Goal: Communication & Community: Answer question/provide support

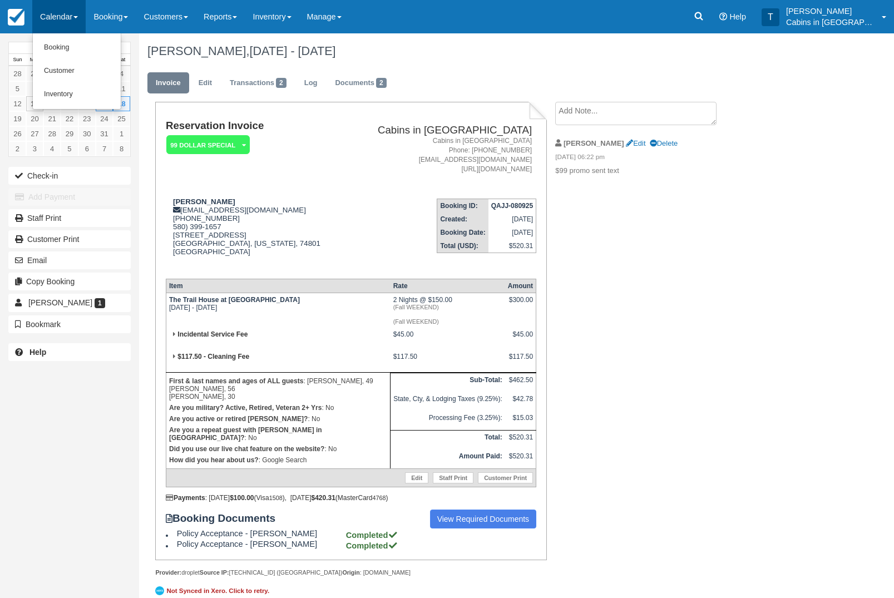
click at [107, 73] on link "Customer" at bounding box center [77, 71] width 88 height 23
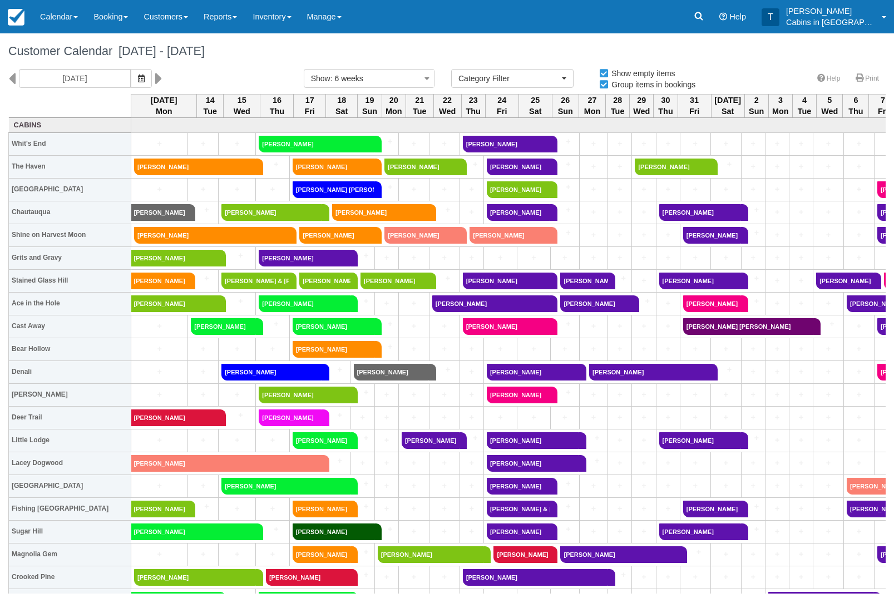
select select
click at [138, 78] on icon "button" at bounding box center [141, 79] width 7 height 8
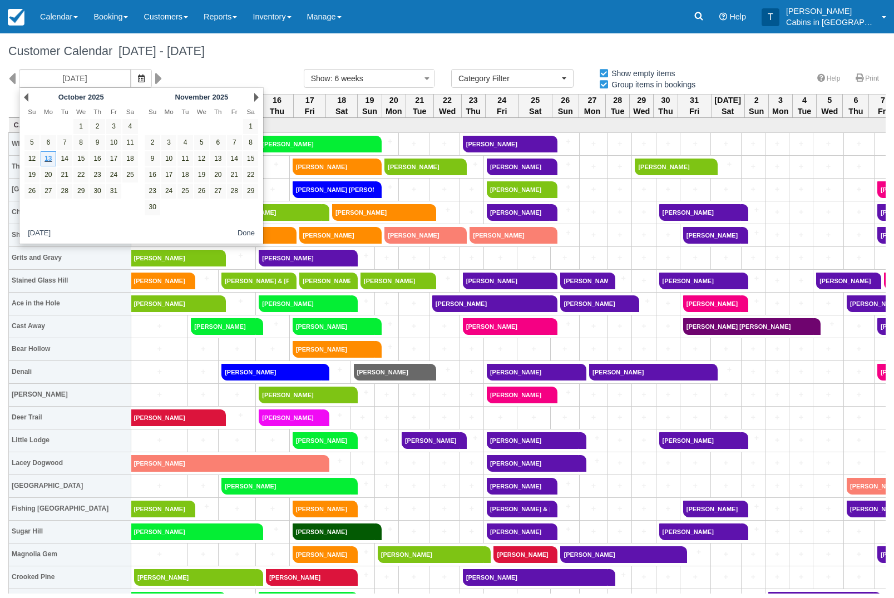
click at [134, 146] on link "11" at bounding box center [129, 142] width 15 height 15
type input "[DATE]"
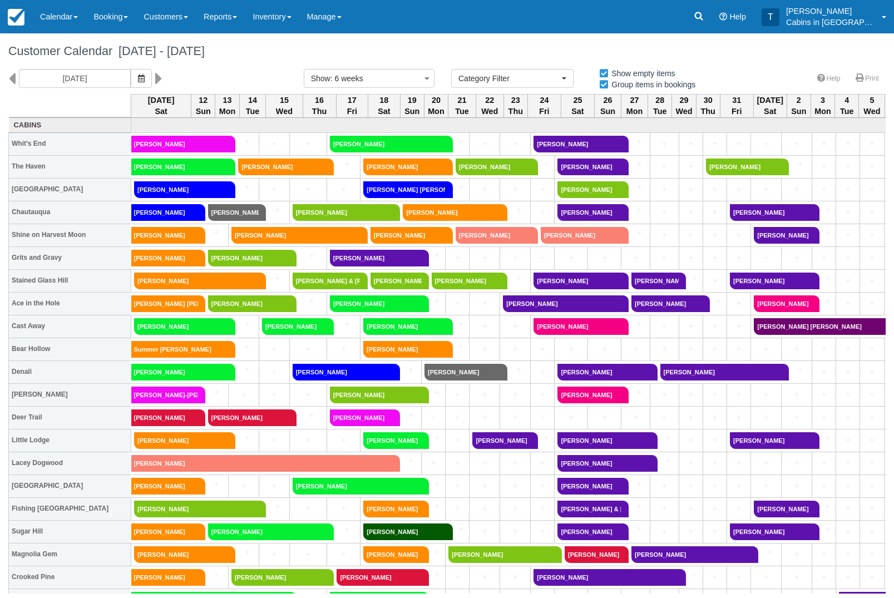
click at [183, 576] on link "[PERSON_NAME]" at bounding box center [164, 577] width 67 height 17
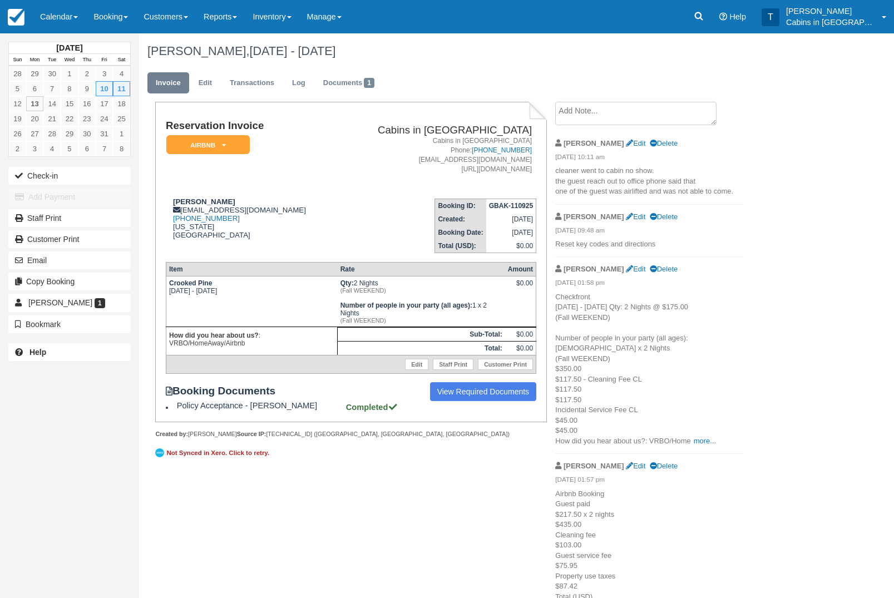
click at [666, 120] on textarea at bounding box center [636, 113] width 161 height 23
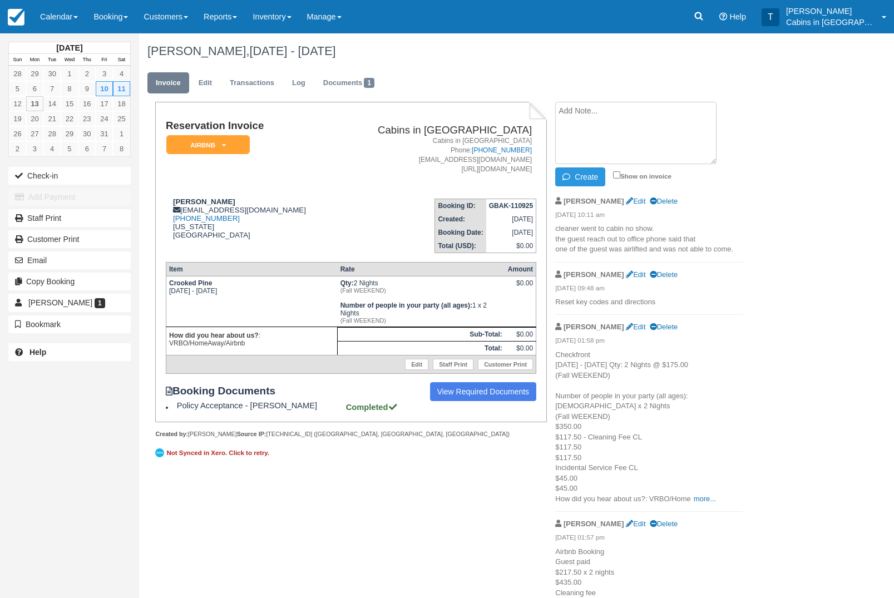
click at [635, 128] on textarea at bounding box center [636, 133] width 161 height 62
click at [573, 136] on textarea "Email" at bounding box center [636, 133] width 161 height 62
paste textarea "We will not be there this weekend. My Mom got sick as we were driving and was t…"
click at [585, 179] on button "Create" at bounding box center [581, 177] width 50 height 19
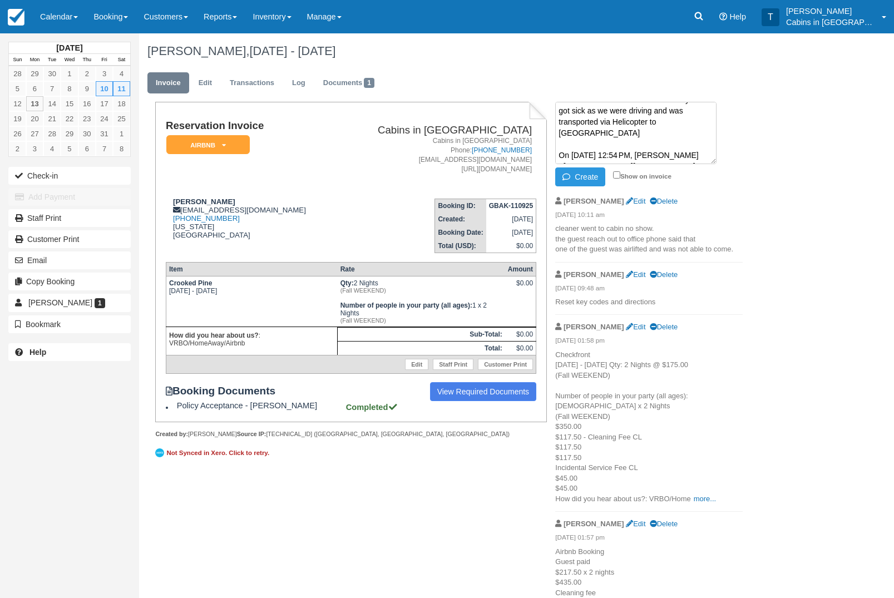
scroll to position [0, 0]
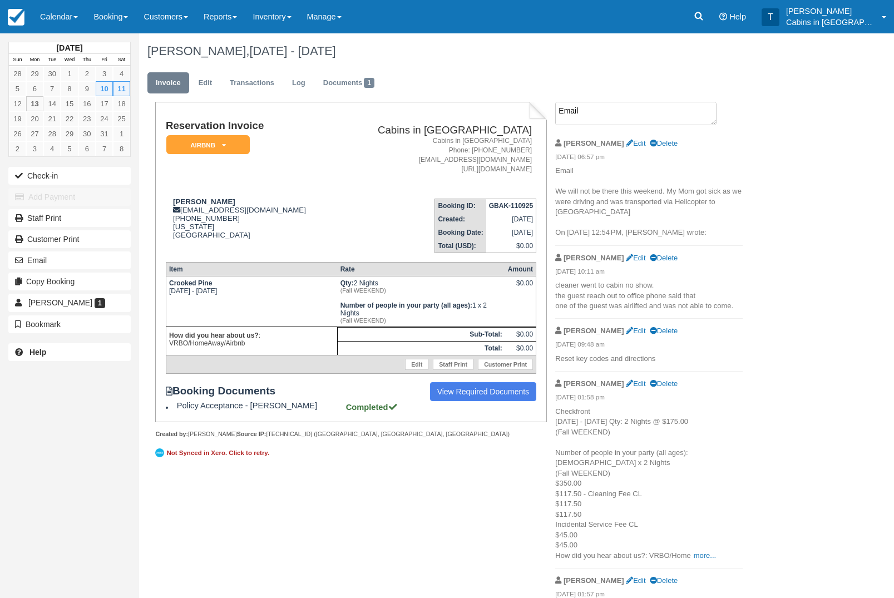
click at [629, 115] on textarea "Email We will not be there this weekend. My Mom got sick as we were driving and…" at bounding box center [636, 113] width 161 height 23
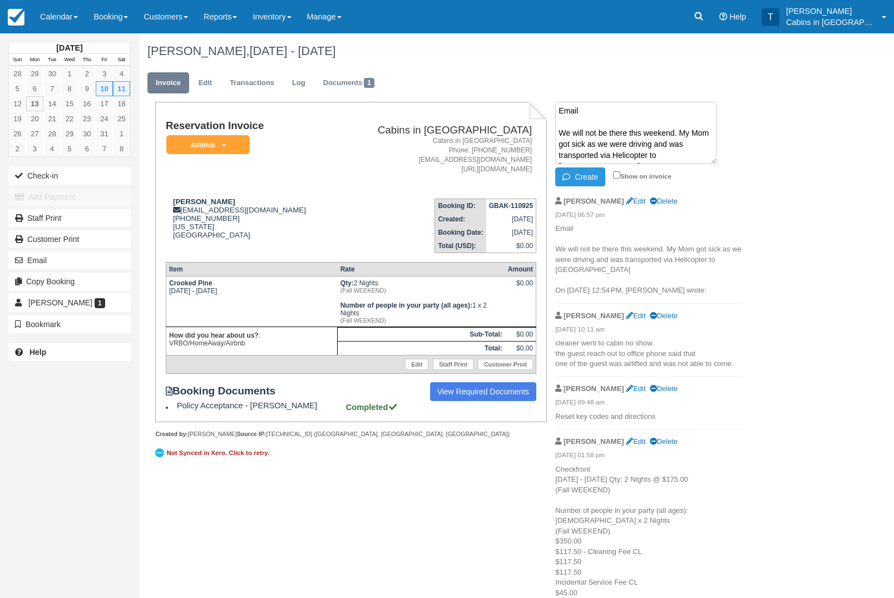
click at [614, 131] on textarea "Email We will not be there this weekend. My Mom got sick as we were driving and…" at bounding box center [636, 133] width 161 height 62
paste textarea "Oh my goodness, I am so sorry to hear that. If you can supply a doctor’s note w…"
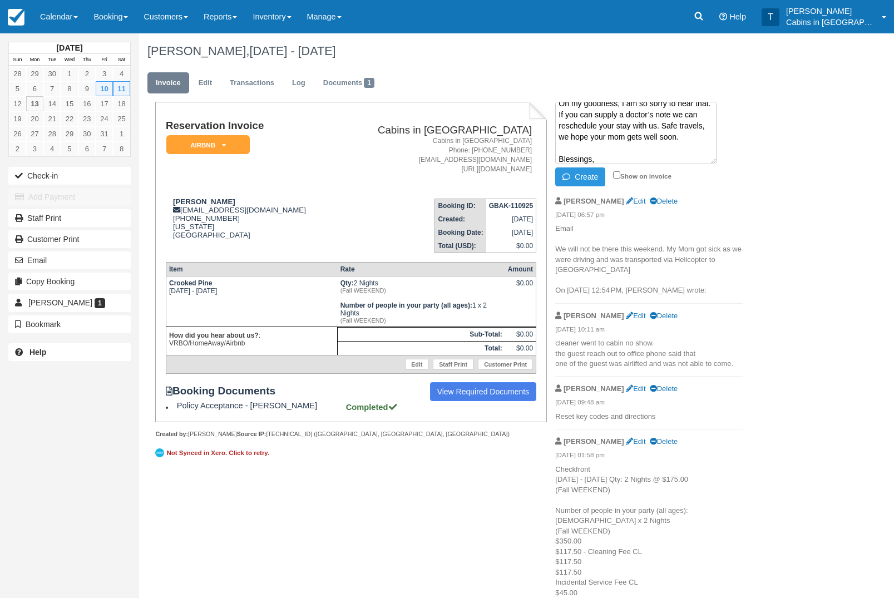
type textarea "Oh my goodness, I am so sorry to hear that. If you can supply a doctor’s note w…"
click at [588, 185] on button "Create" at bounding box center [581, 177] width 50 height 19
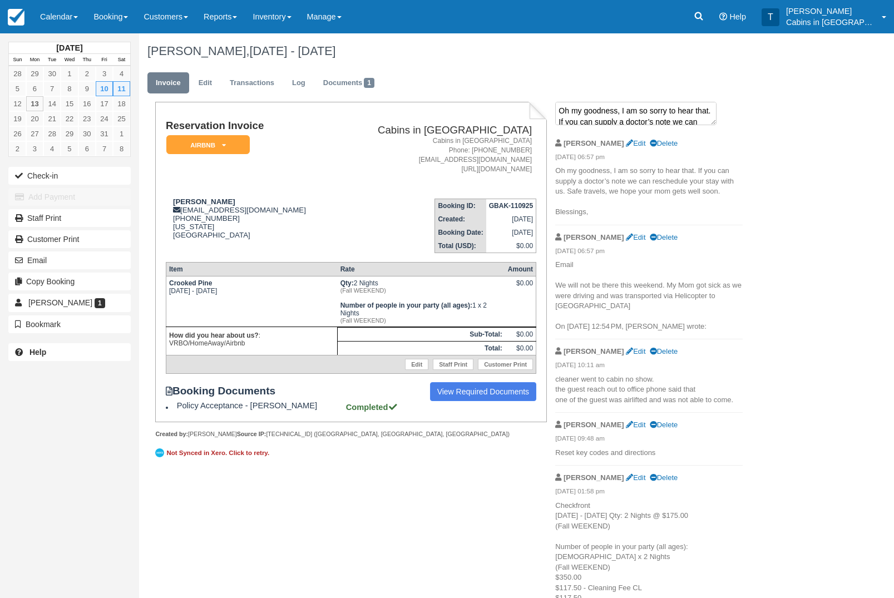
click at [613, 123] on textarea "Oh my goodness, I am so sorry to hear that. If you can supply a doctor’s note w…" at bounding box center [636, 113] width 161 height 23
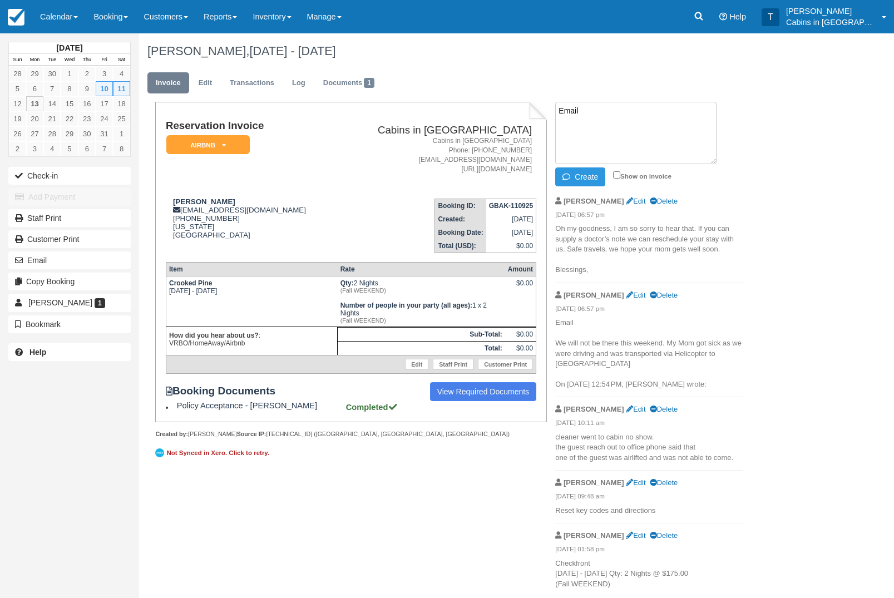
paste textarea "Yes. I will send everything. She will be her a fe days. Sent from my iPhone On …"
type textarea "Email Yes. I will send everything. She will be her a fe days. Sent from my iPho…"
click at [596, 183] on button "Create" at bounding box center [581, 177] width 50 height 19
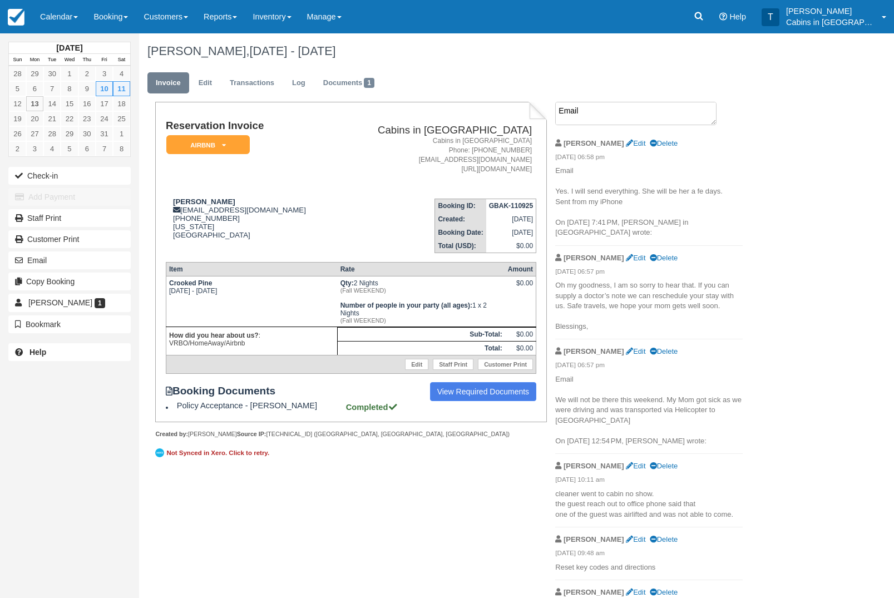
click at [639, 114] on textarea "Email Yes. I will send everything. She will be her a fe days. Sent from my iPho…" at bounding box center [636, 113] width 161 height 23
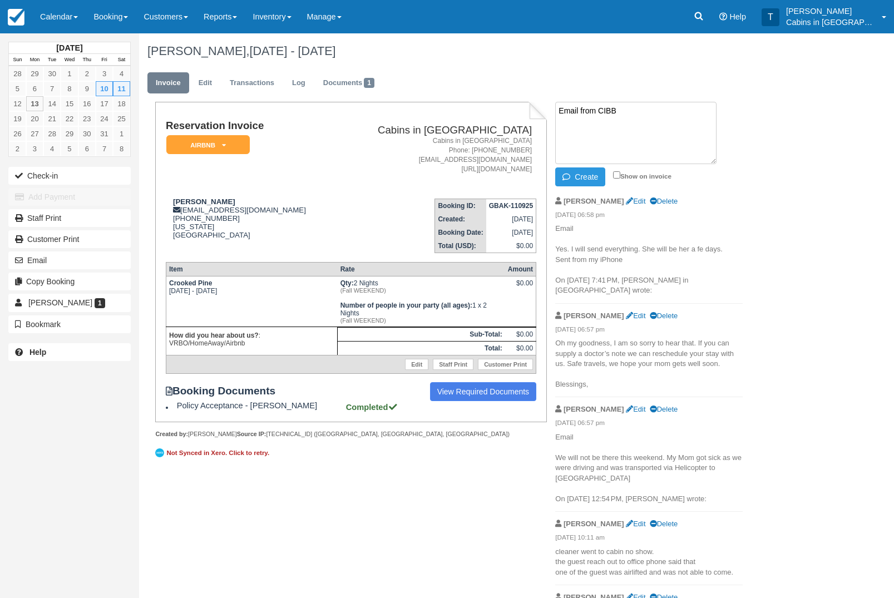
click at [573, 148] on textarea "Email from CIBB" at bounding box center [636, 133] width 161 height 62
paste textarea "No worries, take your time. Thank you,"
type textarea "Email from CIBB No worries, take your time. Thank you,"
click at [587, 178] on button "Create" at bounding box center [581, 177] width 50 height 19
